Goal: Task Accomplishment & Management: Manage account settings

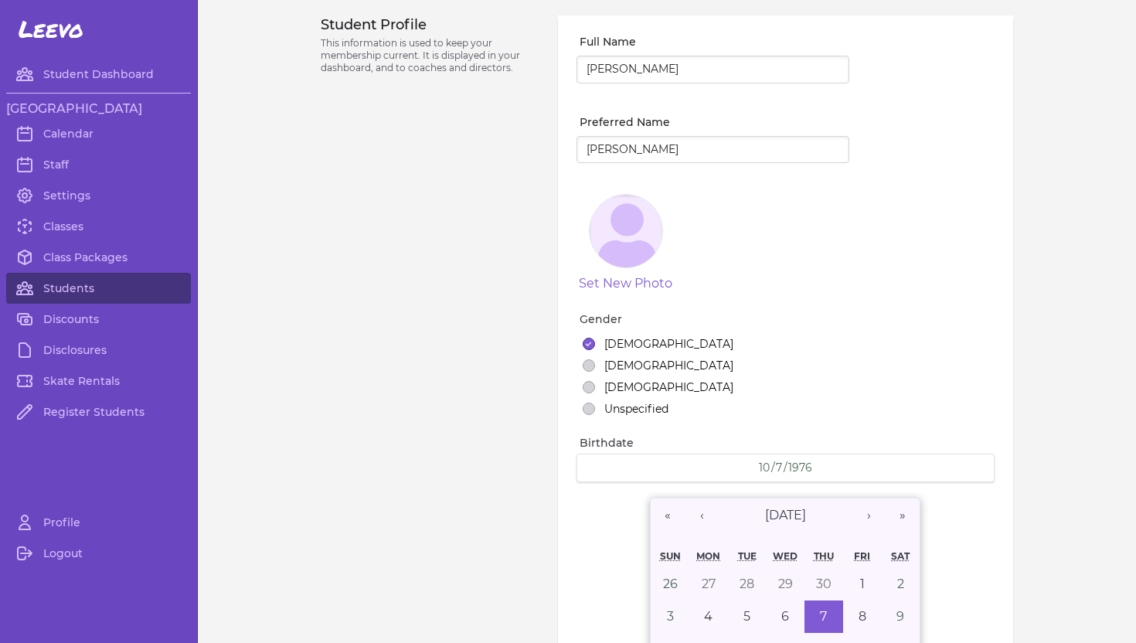
select select "ID"
select select "women_figure"
select select "20"
click at [71, 284] on link "Students" at bounding box center [98, 288] width 185 height 31
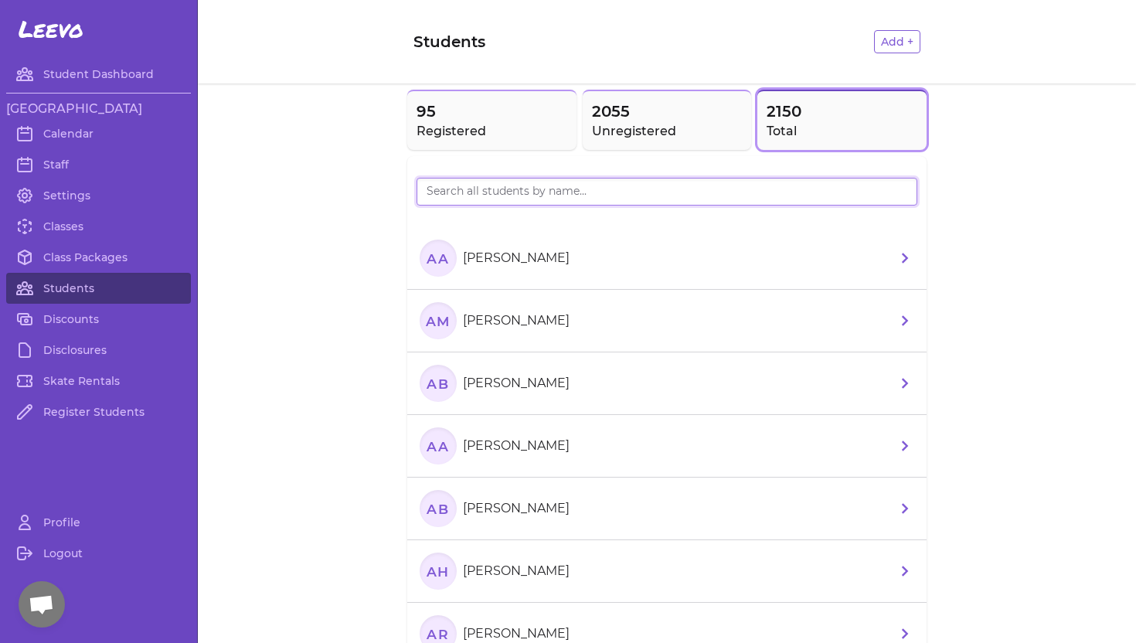
click at [505, 189] on input "search" at bounding box center [667, 192] width 501 height 28
type input "[PERSON_NAME]"
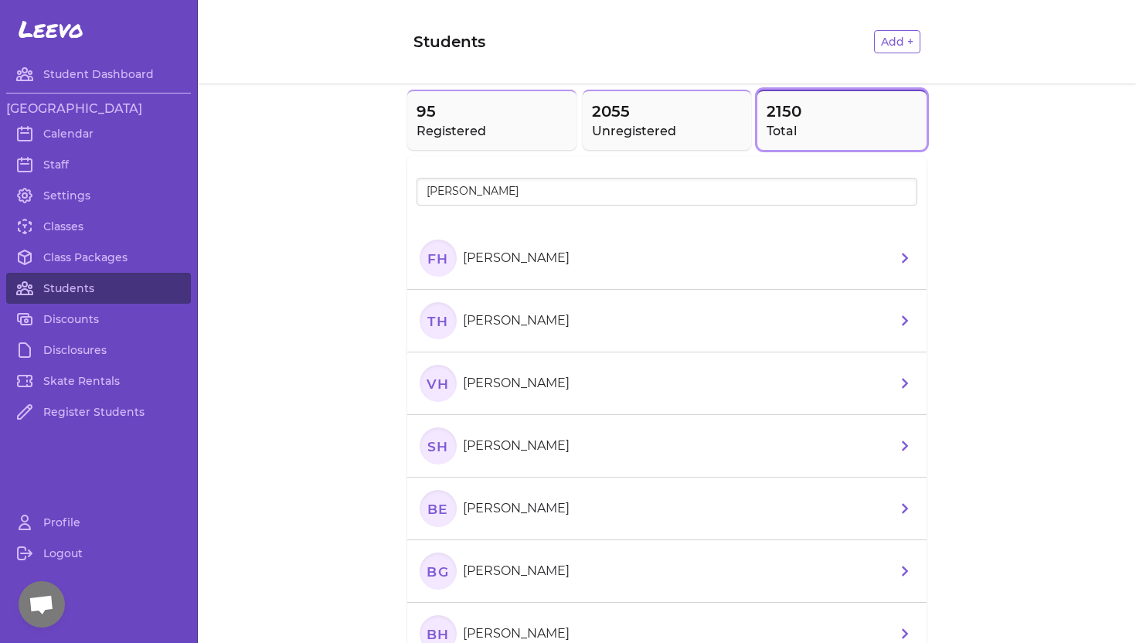
click at [543, 257] on p "[PERSON_NAME]" at bounding box center [516, 258] width 107 height 19
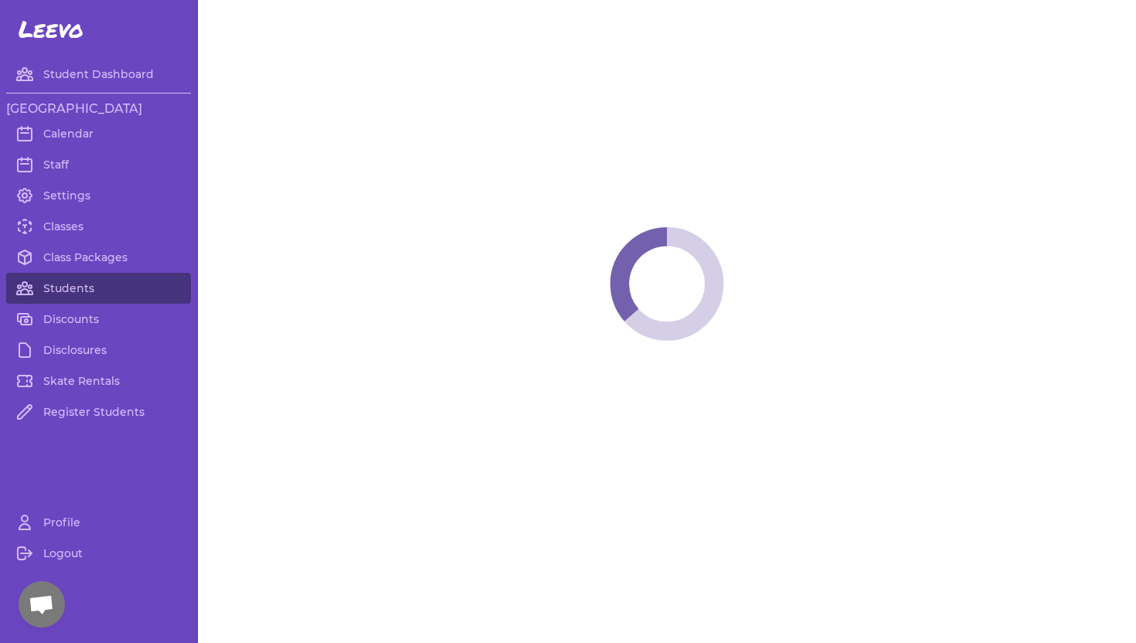
select select "ID"
select select "women_figure"
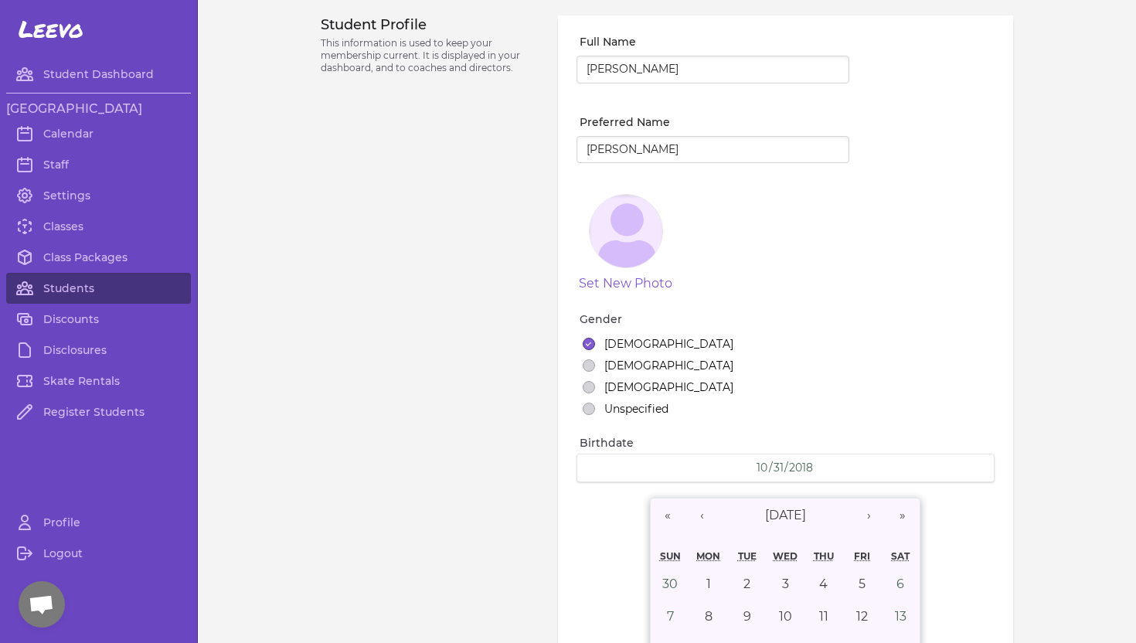
select select "5"
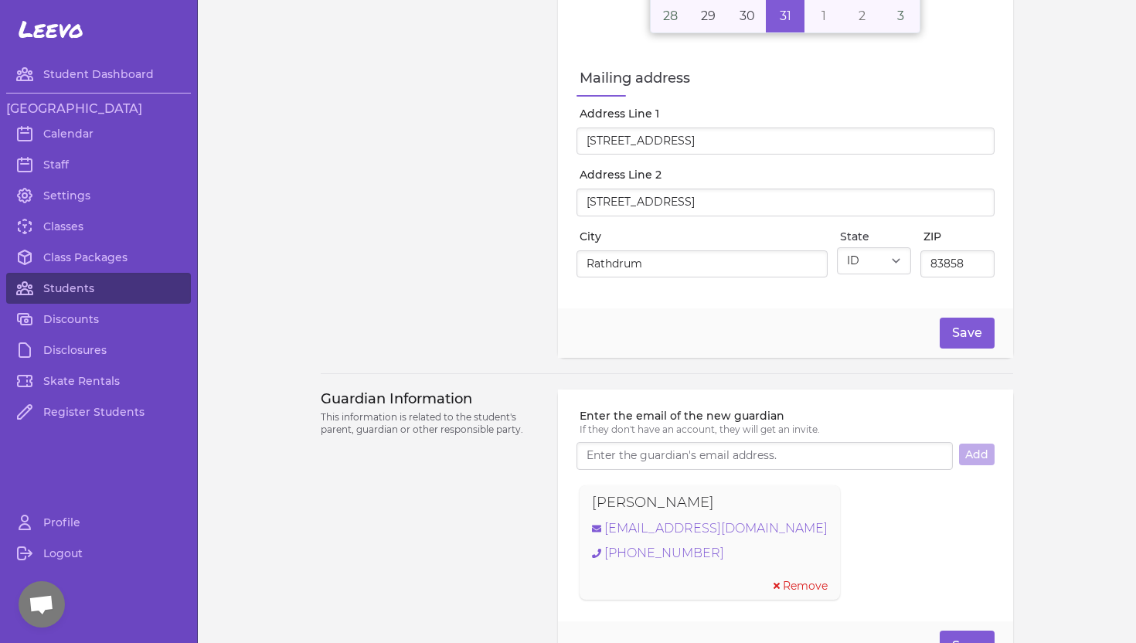
scroll to position [713, 0]
